Goal: Task Accomplishment & Management: Manage account settings

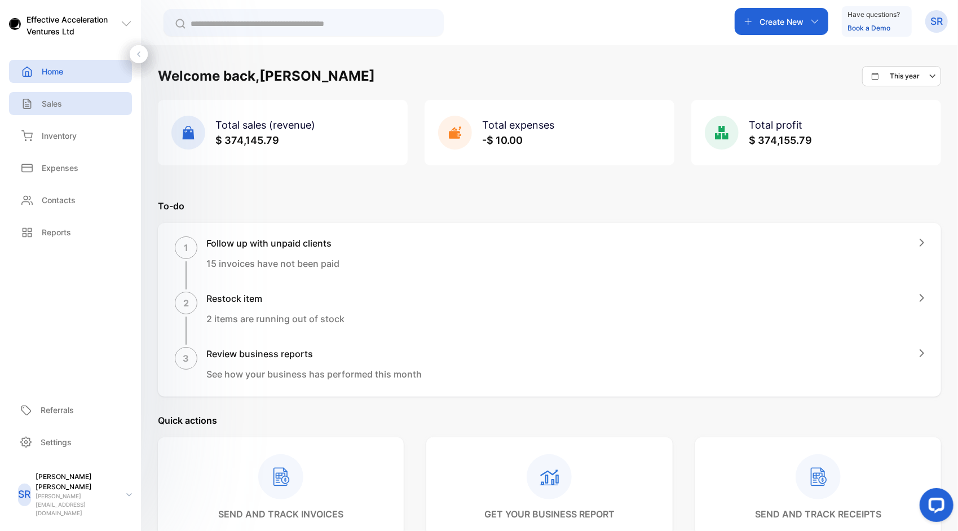
click at [61, 100] on p "Sales" at bounding box center [52, 104] width 20 height 12
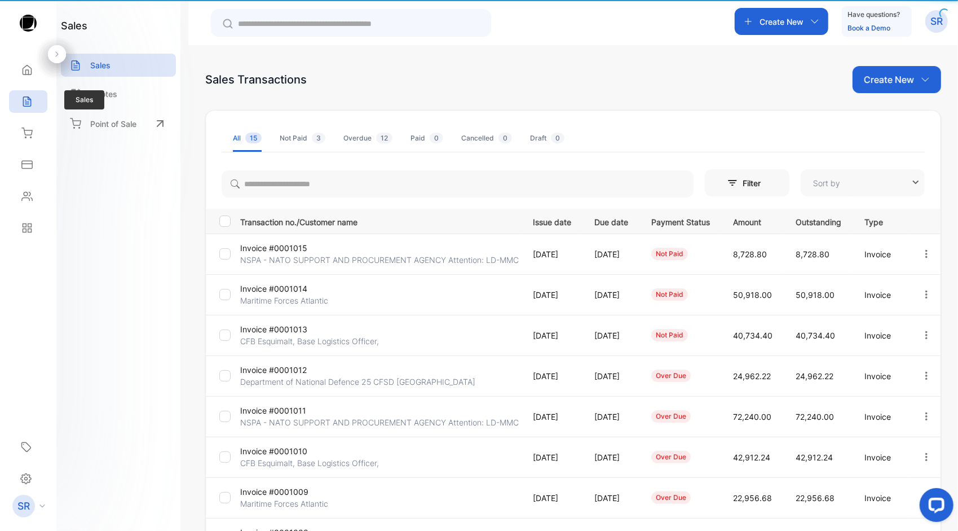
type input "**********"
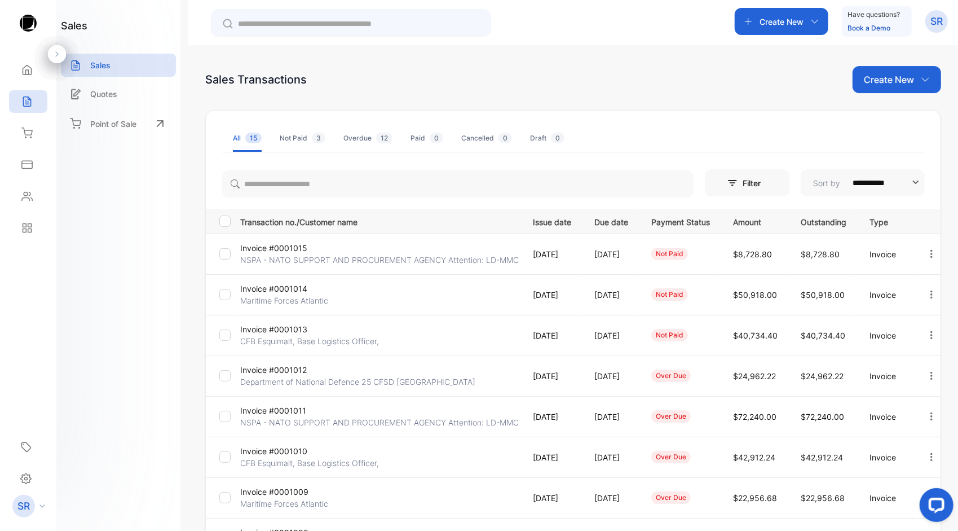
click at [357, 380] on p "Department of National Defence 25 CFSD [GEOGRAPHIC_DATA]" at bounding box center [357, 382] width 235 height 12
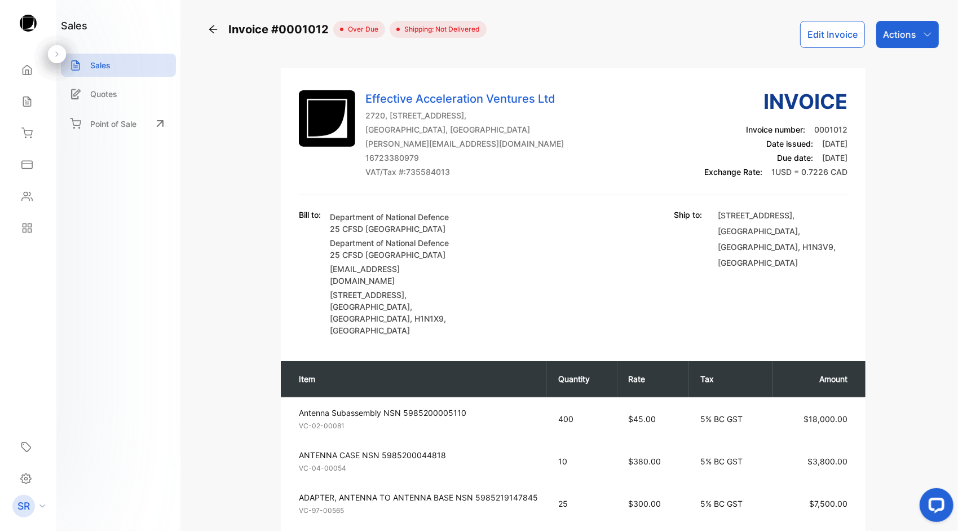
click at [817, 43] on button "Edit Invoice" at bounding box center [833, 34] width 65 height 27
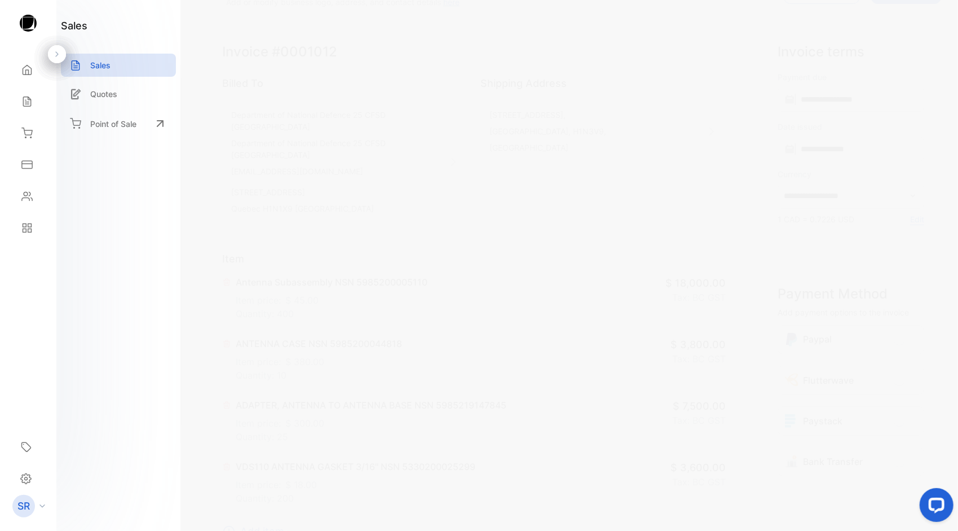
scroll to position [45, 0]
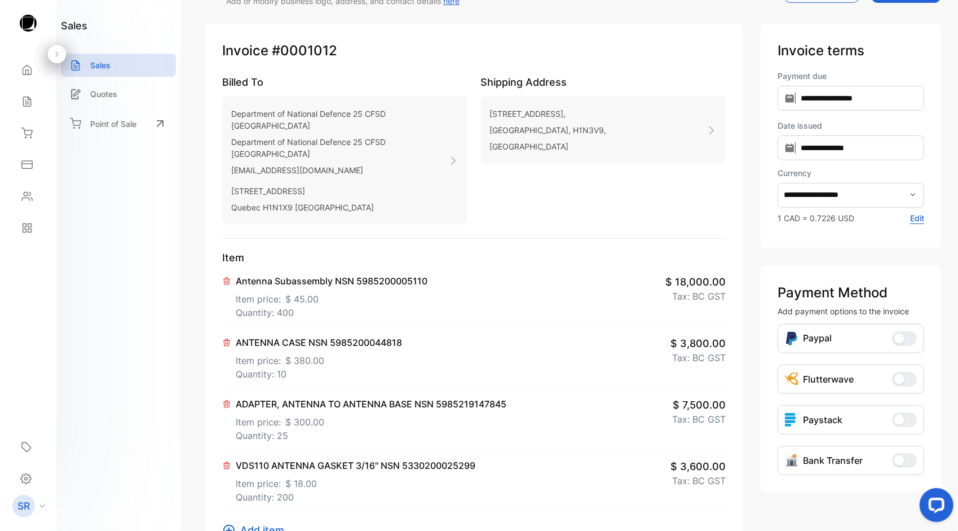
click at [225, 399] on icon at bounding box center [226, 403] width 9 height 9
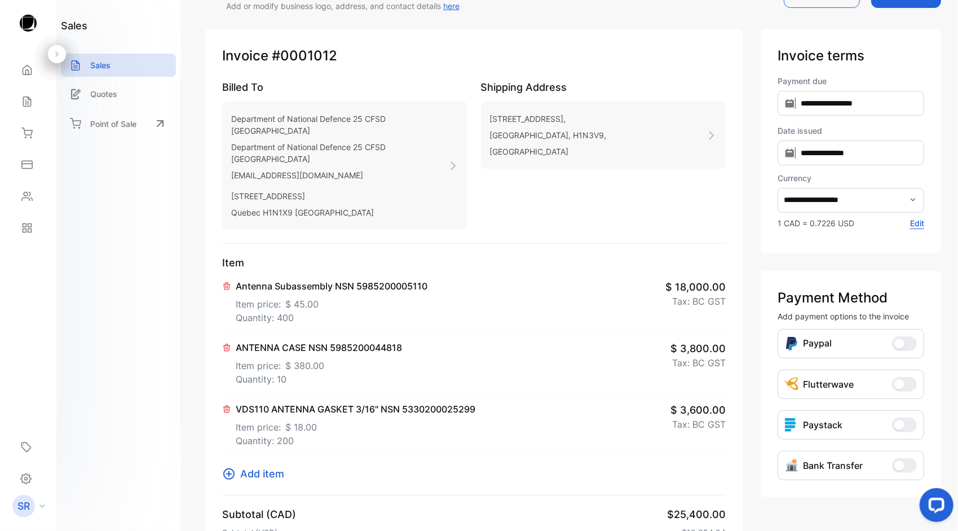
scroll to position [0, 0]
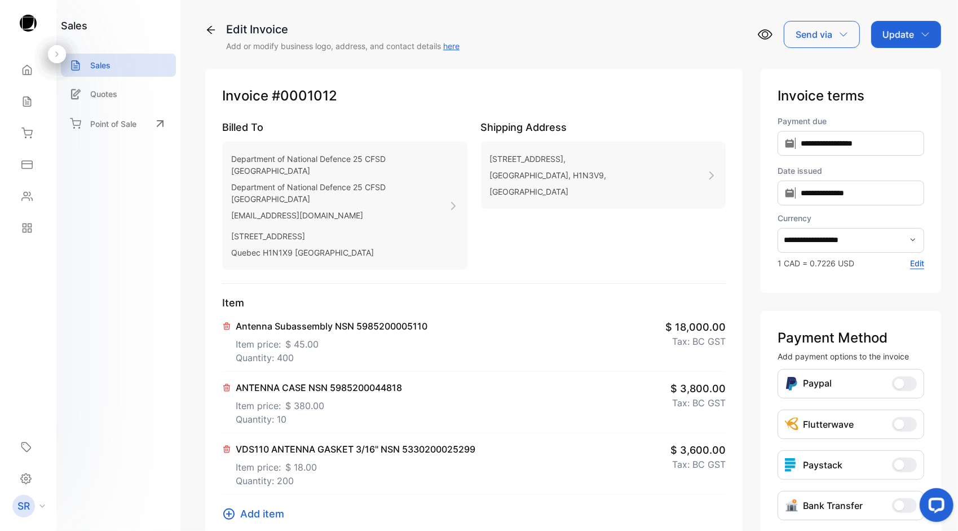
click at [902, 41] on p "Update" at bounding box center [899, 35] width 32 height 14
click at [899, 70] on div "Invoice" at bounding box center [908, 71] width 65 height 23
type input "**********"
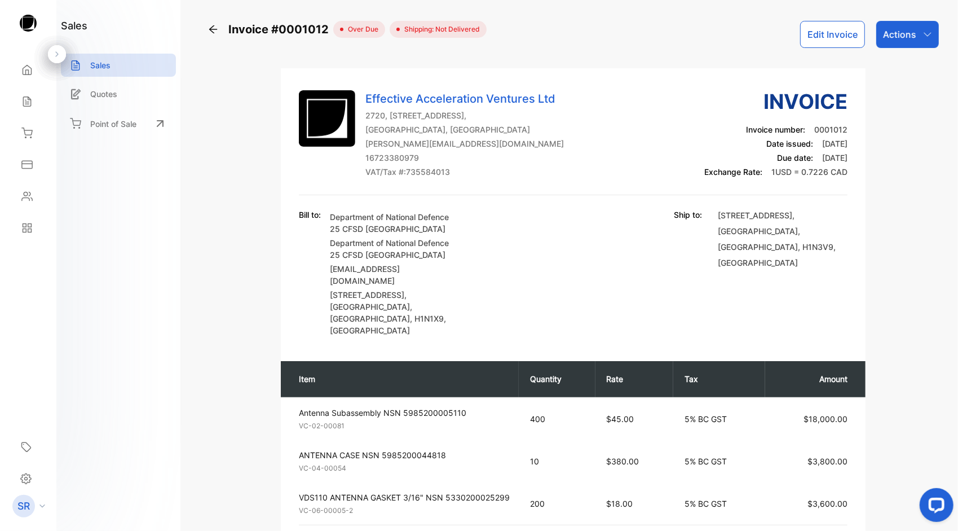
click at [920, 41] on div "Actions" at bounding box center [908, 34] width 63 height 27
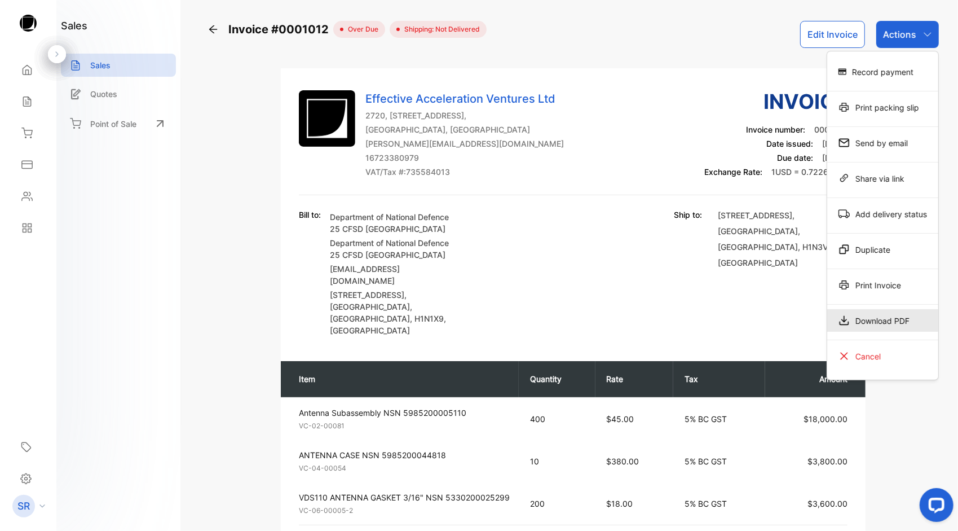
click at [868, 315] on div "Download PDF" at bounding box center [883, 320] width 111 height 23
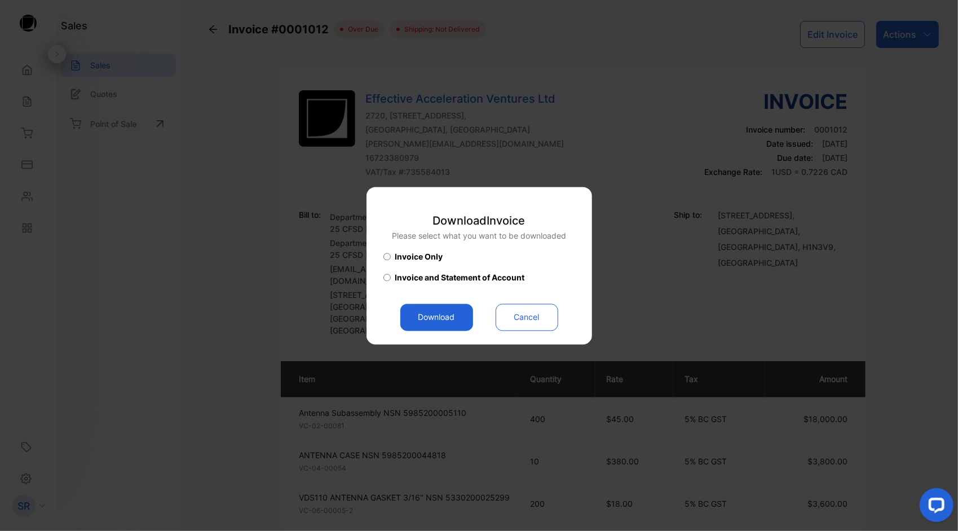
click at [521, 309] on button "Cancel" at bounding box center [527, 317] width 63 height 27
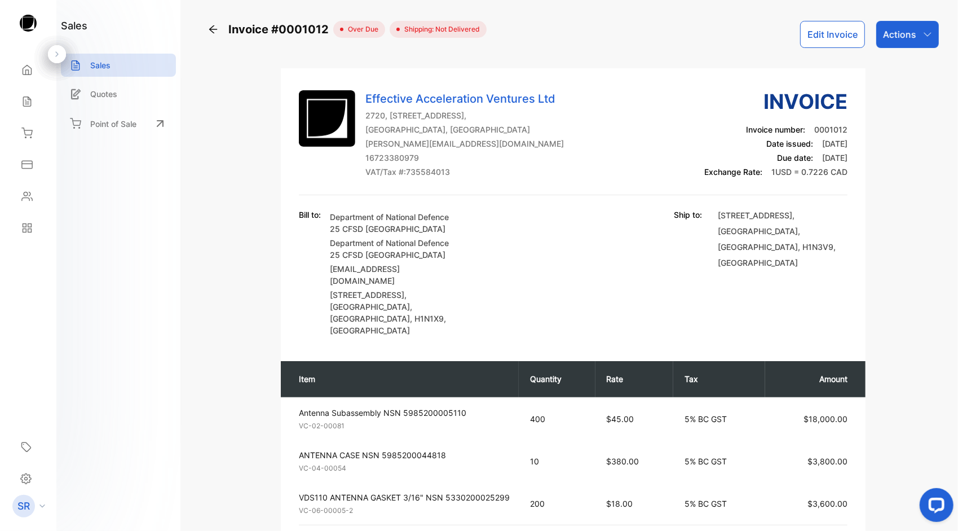
click at [913, 42] on div "Actions" at bounding box center [908, 34] width 63 height 27
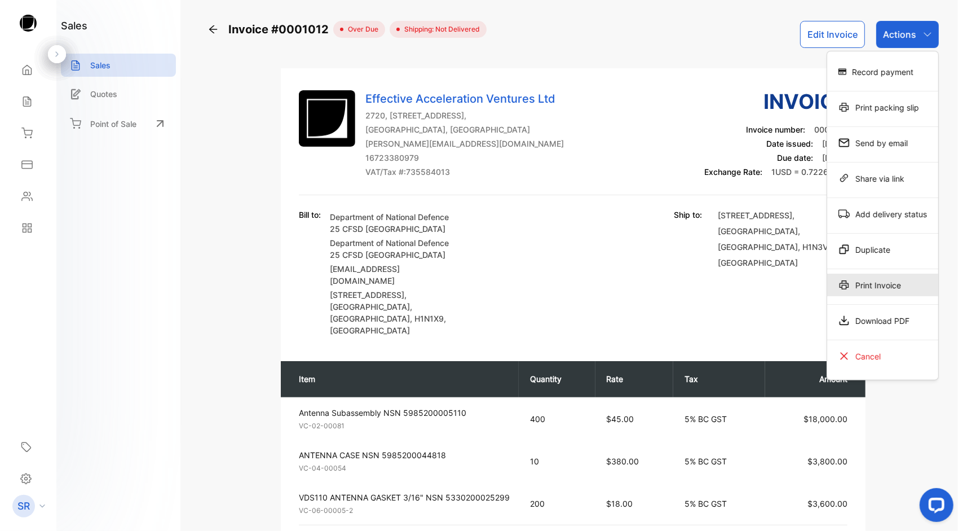
click at [878, 278] on div "Print Invoice" at bounding box center [883, 285] width 111 height 23
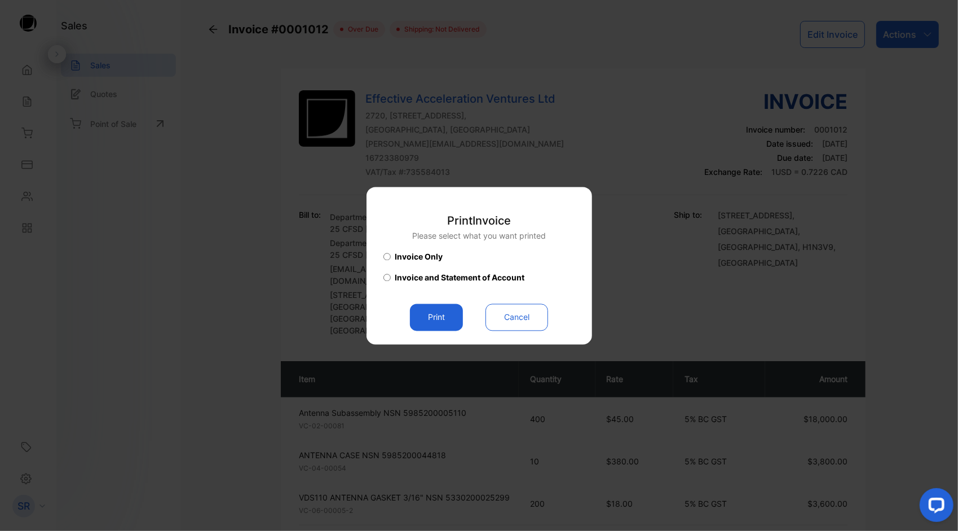
click at [445, 315] on button "Print" at bounding box center [436, 317] width 53 height 27
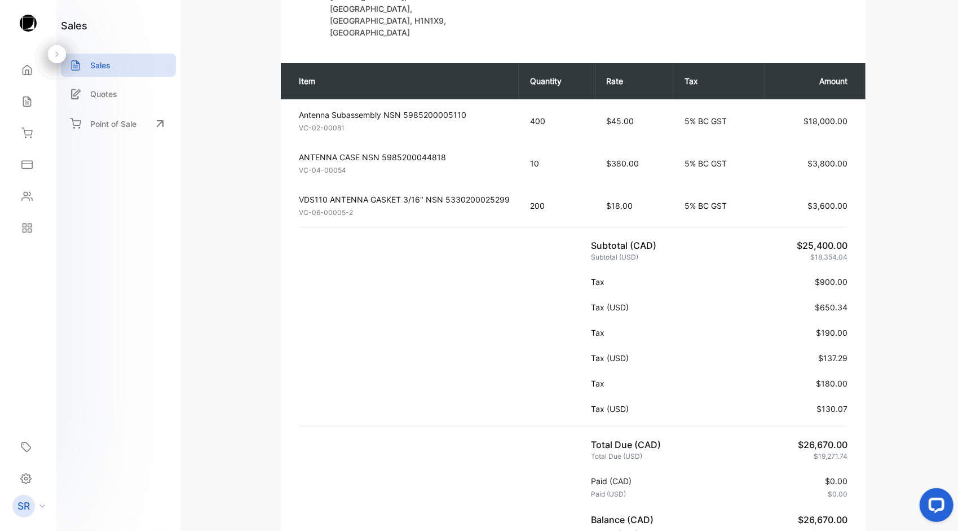
scroll to position [351, 0]
